Goal: Transaction & Acquisition: Download file/media

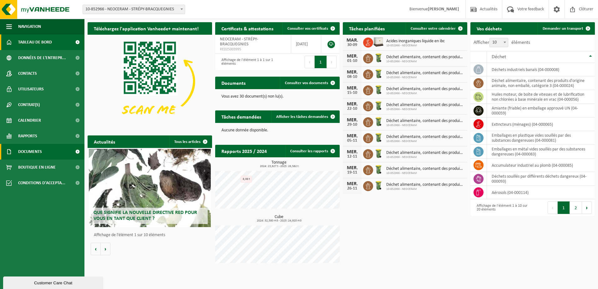
click at [36, 147] on span "Documents" at bounding box center [30, 152] width 24 height 16
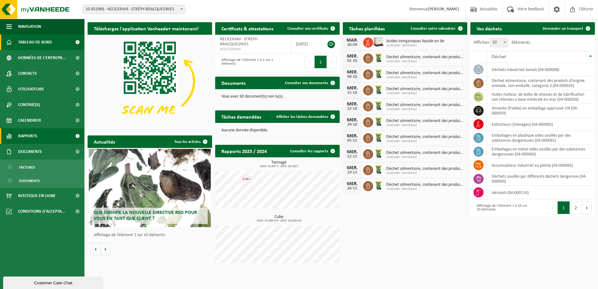
click at [31, 135] on span "Rapports" at bounding box center [27, 136] width 19 height 16
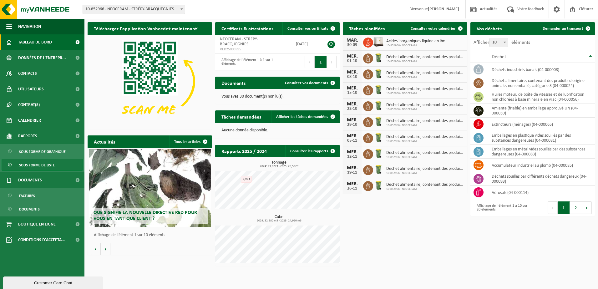
click at [37, 166] on span "Sous forme de liste" at bounding box center [37, 165] width 36 height 12
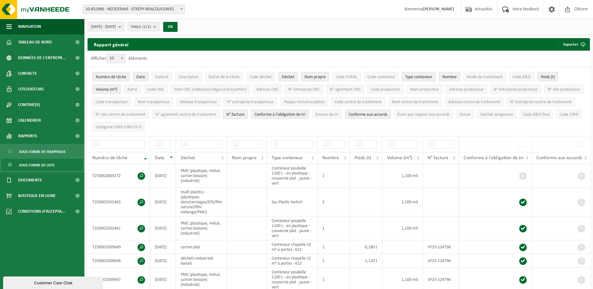
click at [124, 28] on button "2025-04-01 - 2025-09-30" at bounding box center [106, 26] width 37 height 9
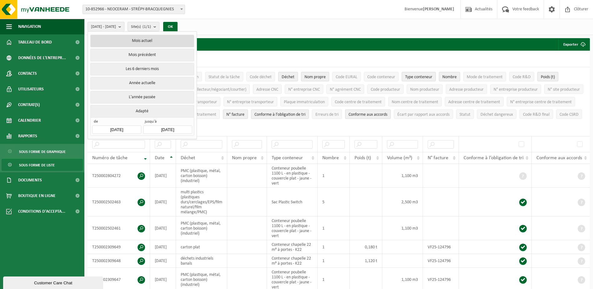
click at [138, 40] on button "Mois actuel" at bounding box center [141, 41] width 103 height 13
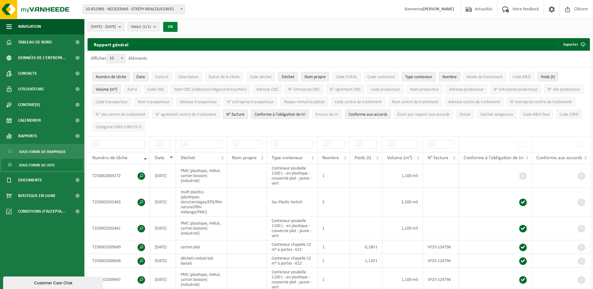
click at [178, 24] on button "OK" at bounding box center [170, 27] width 14 height 10
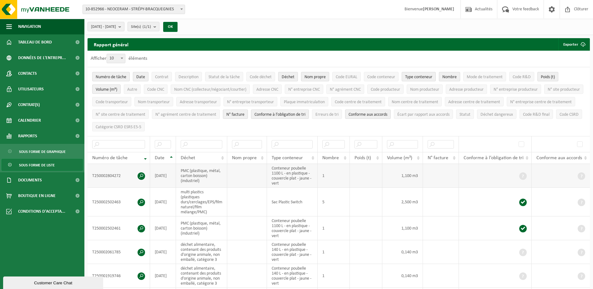
click at [143, 174] on span at bounding box center [142, 176] width 8 height 8
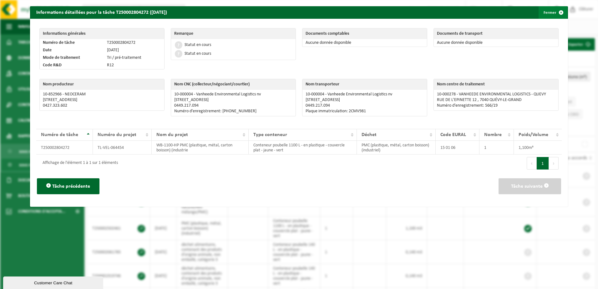
click at [557, 15] on span "button" at bounding box center [561, 12] width 13 height 13
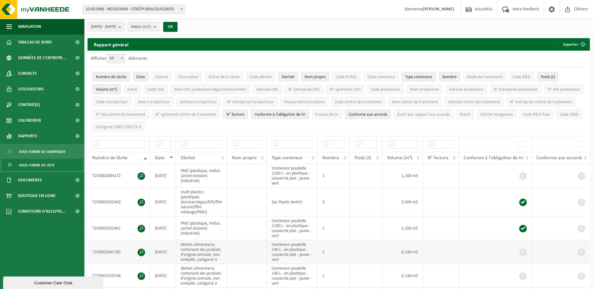
click at [144, 248] on td "T250002061785" at bounding box center [119, 252] width 63 height 24
click at [143, 249] on span at bounding box center [142, 253] width 8 height 8
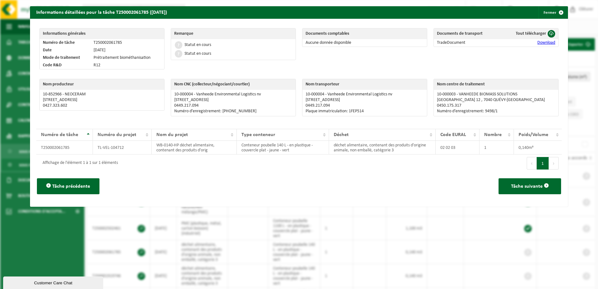
click at [543, 41] on link "Download" at bounding box center [546, 42] width 18 height 5
click at [555, 13] on span "button" at bounding box center [561, 12] width 13 height 13
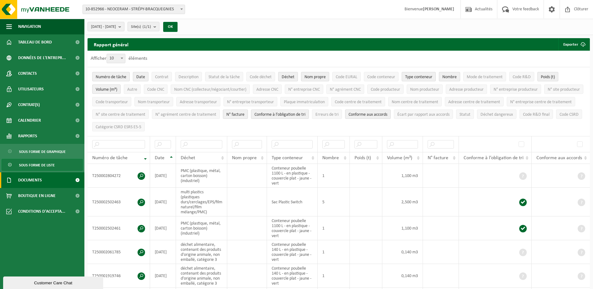
click at [27, 182] on span "Documents" at bounding box center [30, 180] width 24 height 16
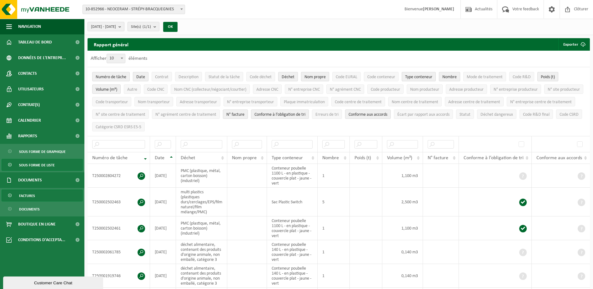
click at [43, 196] on link "Factures" at bounding box center [42, 195] width 81 height 12
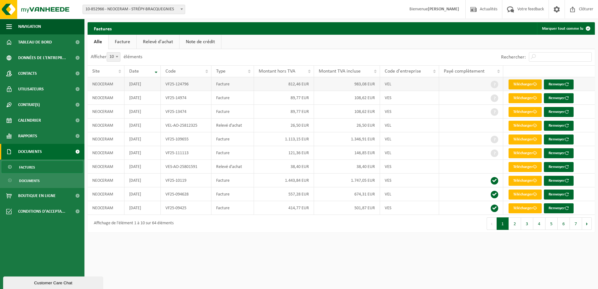
click at [520, 85] on link "Télécharger" at bounding box center [524, 84] width 33 height 10
